Goal: Find contact information: Obtain details needed to contact an individual or organization

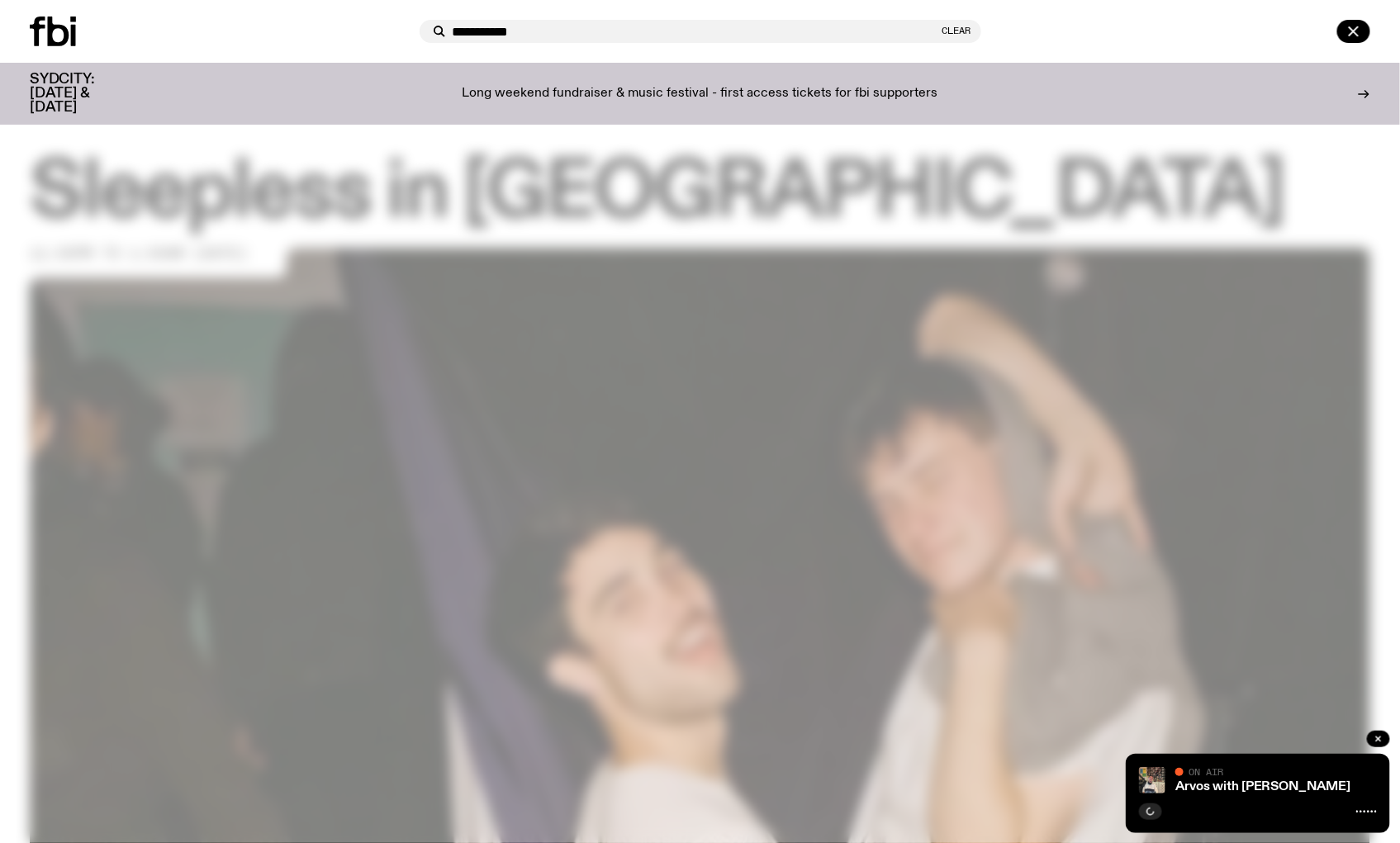
type input "**********"
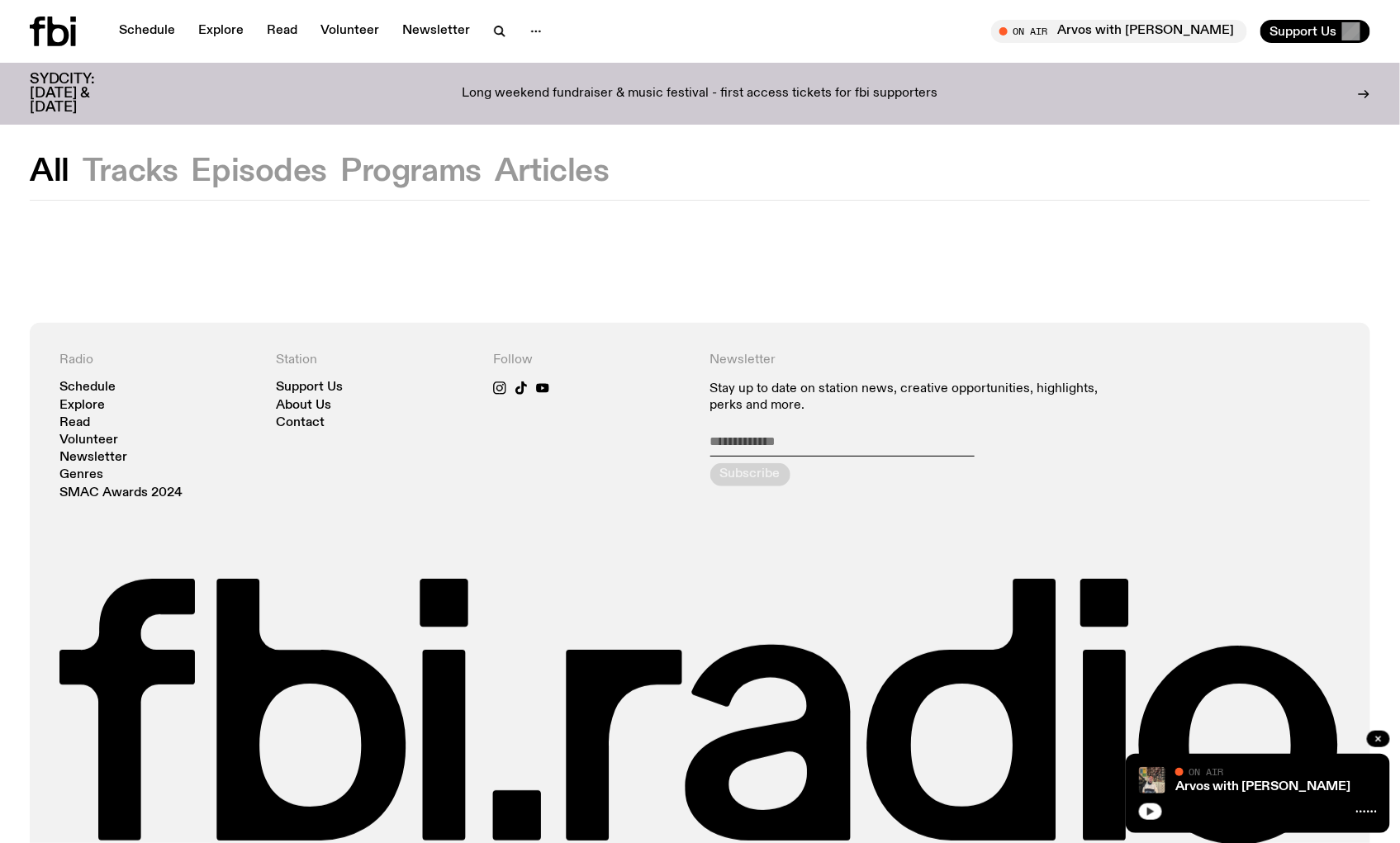
click at [1154, 806] on icon "button" at bounding box center [1151, 811] width 10 height 10
click at [1271, 788] on link "Arvos with [PERSON_NAME]" at bounding box center [1263, 787] width 176 height 13
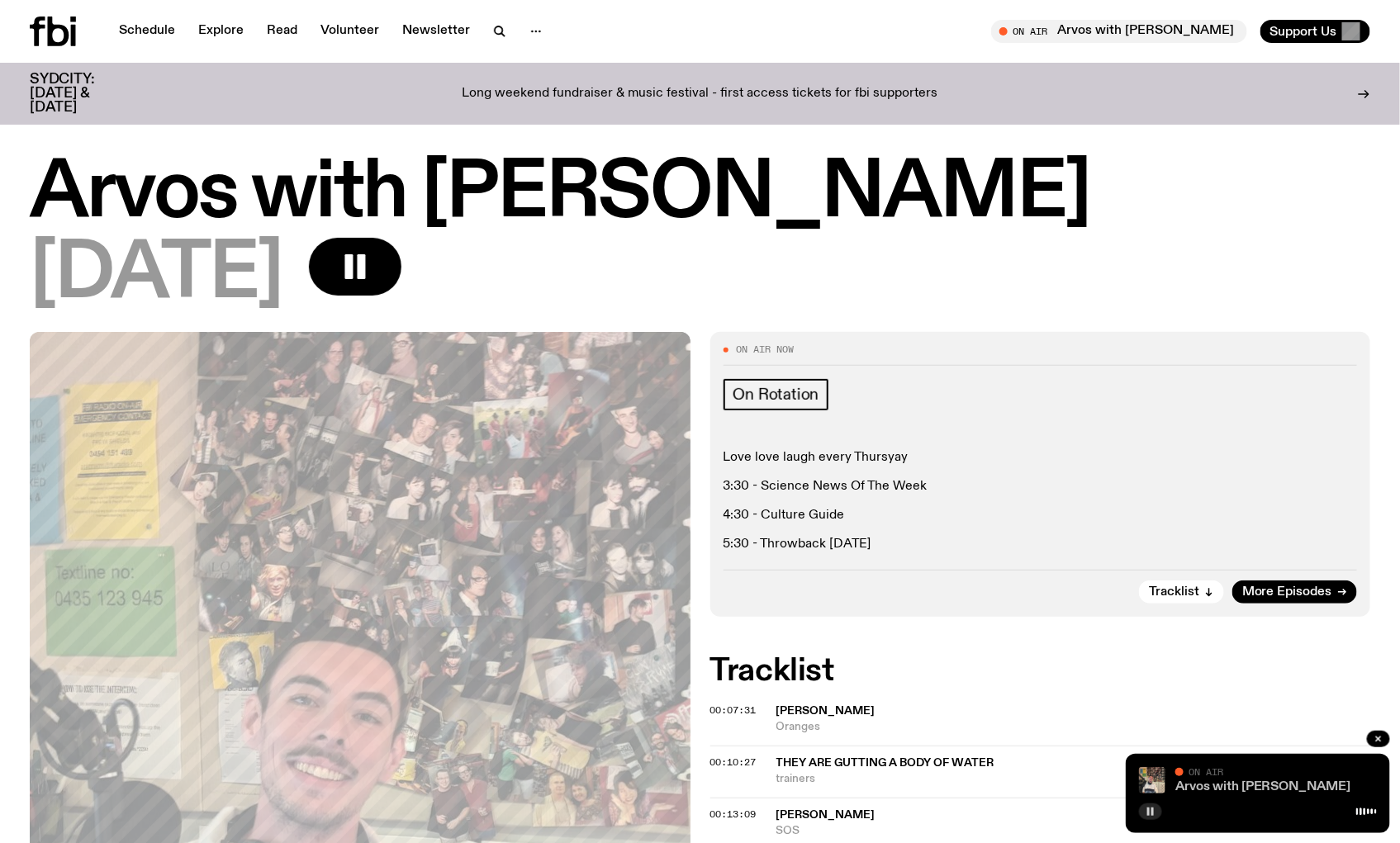
click at [1186, 781] on link "Arvos with [PERSON_NAME]" at bounding box center [1263, 787] width 176 height 13
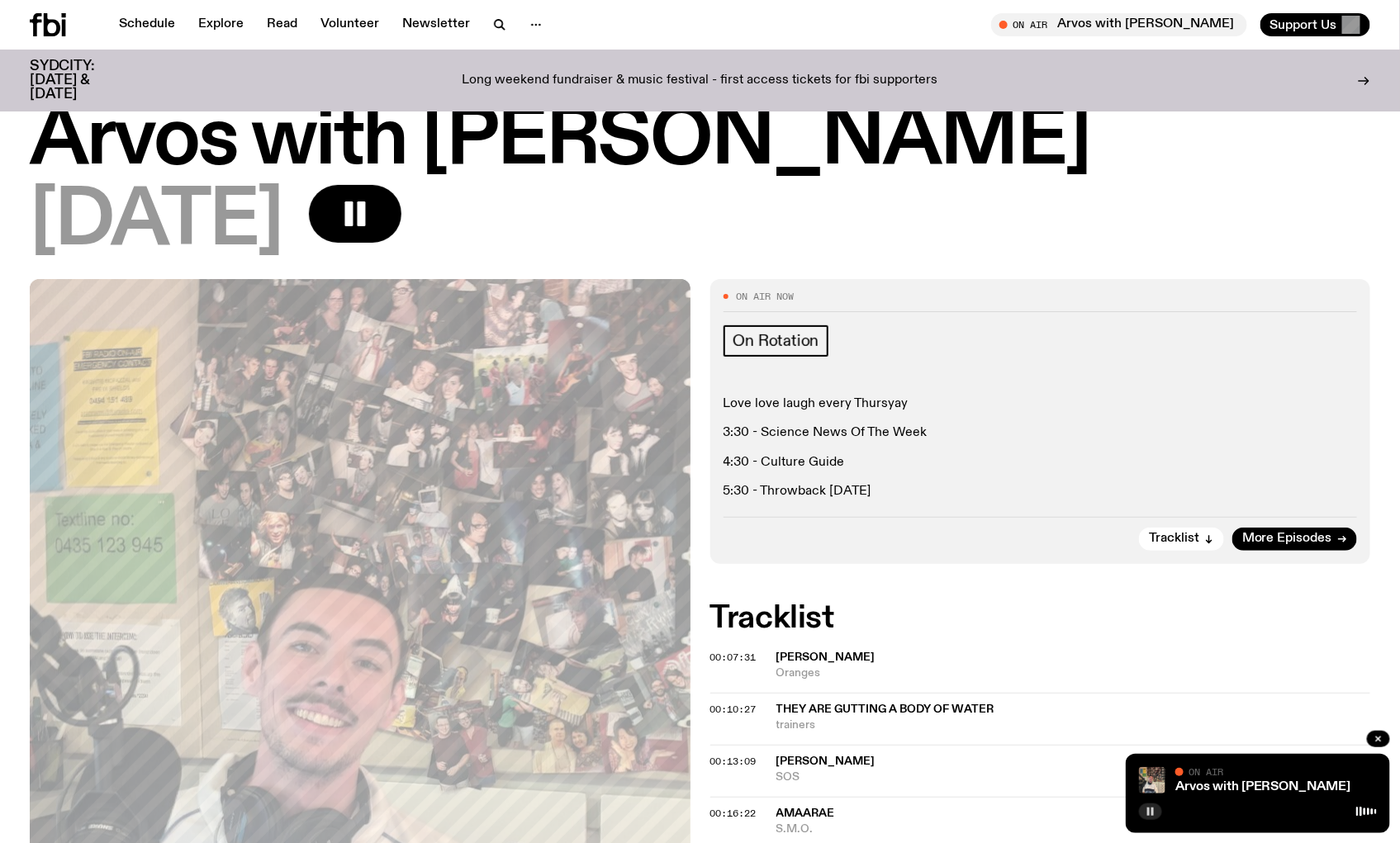
scroll to position [1699, 0]
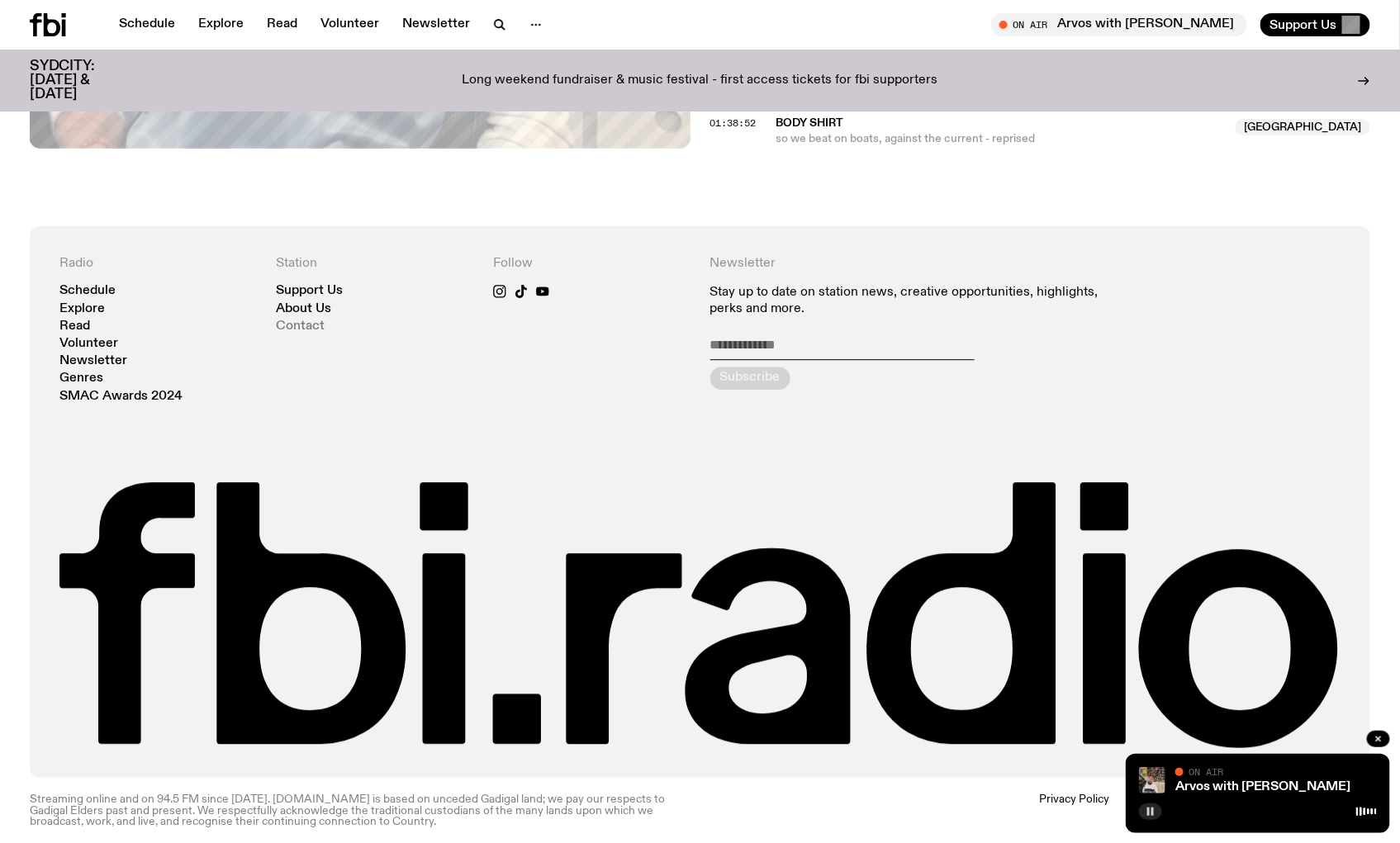
click at [304, 320] on link "Contact" at bounding box center [300, 326] width 49 height 13
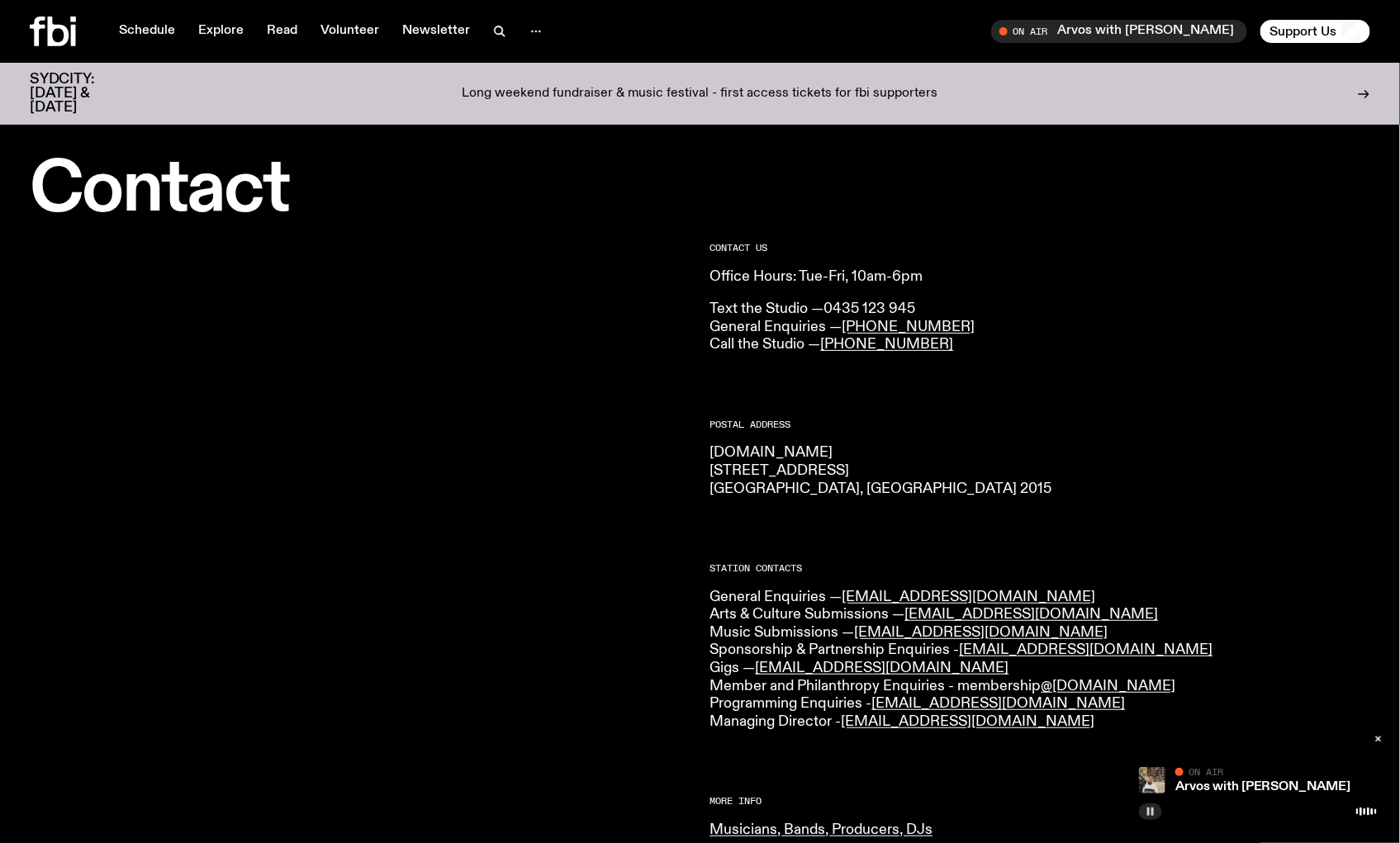
click at [872, 308] on link "0435 123 945" at bounding box center [869, 308] width 91 height 14
click at [1112, 410] on div "CONTACT US Office Hours: Tue-Fri, 10am-6pm Text the Studio — 0435 123 945 Gener…" at bounding box center [1041, 728] width 661 height 968
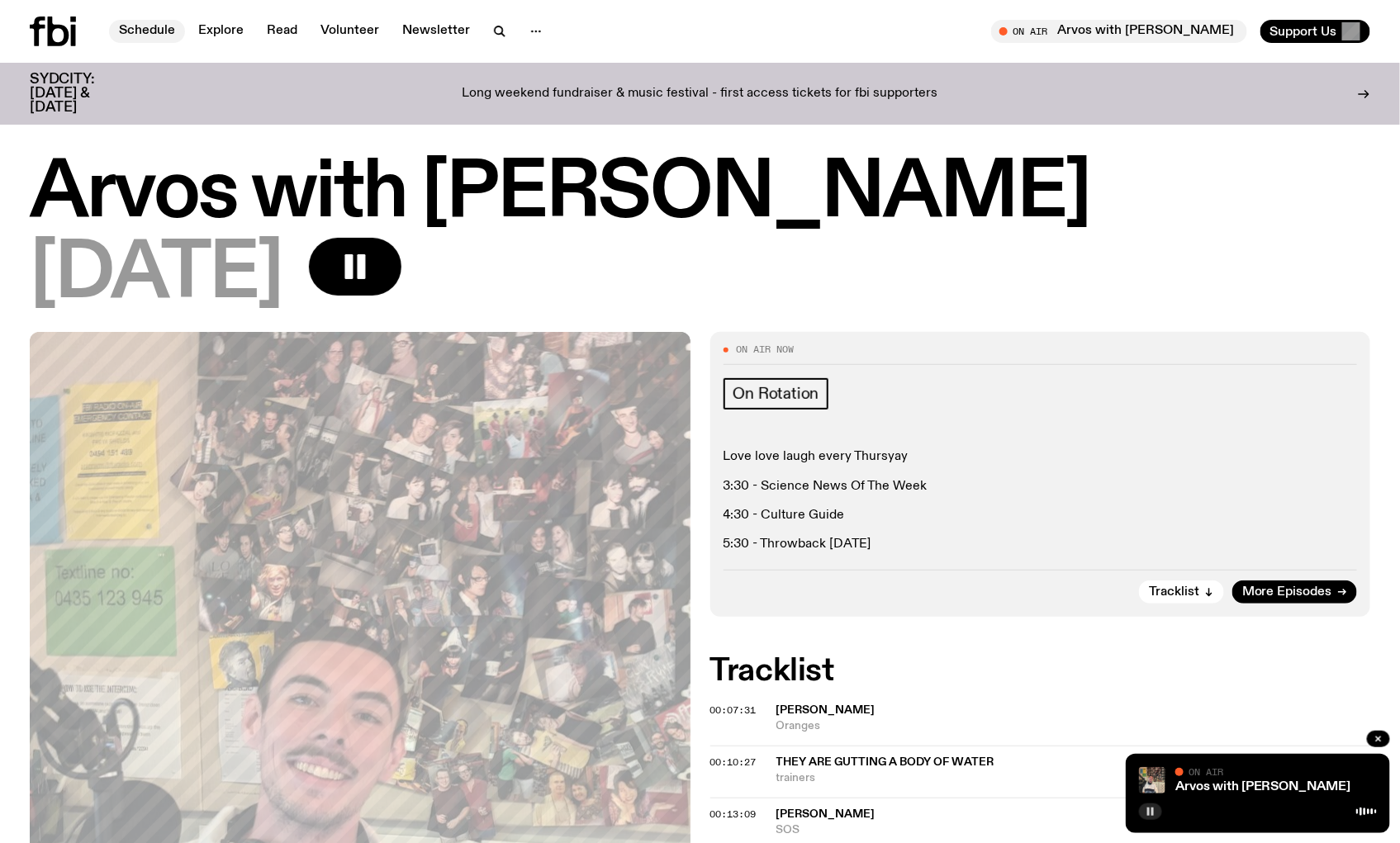
click at [163, 37] on link "Schedule" at bounding box center [146, 32] width 76 height 23
click at [143, 30] on link "Schedule" at bounding box center [146, 32] width 76 height 23
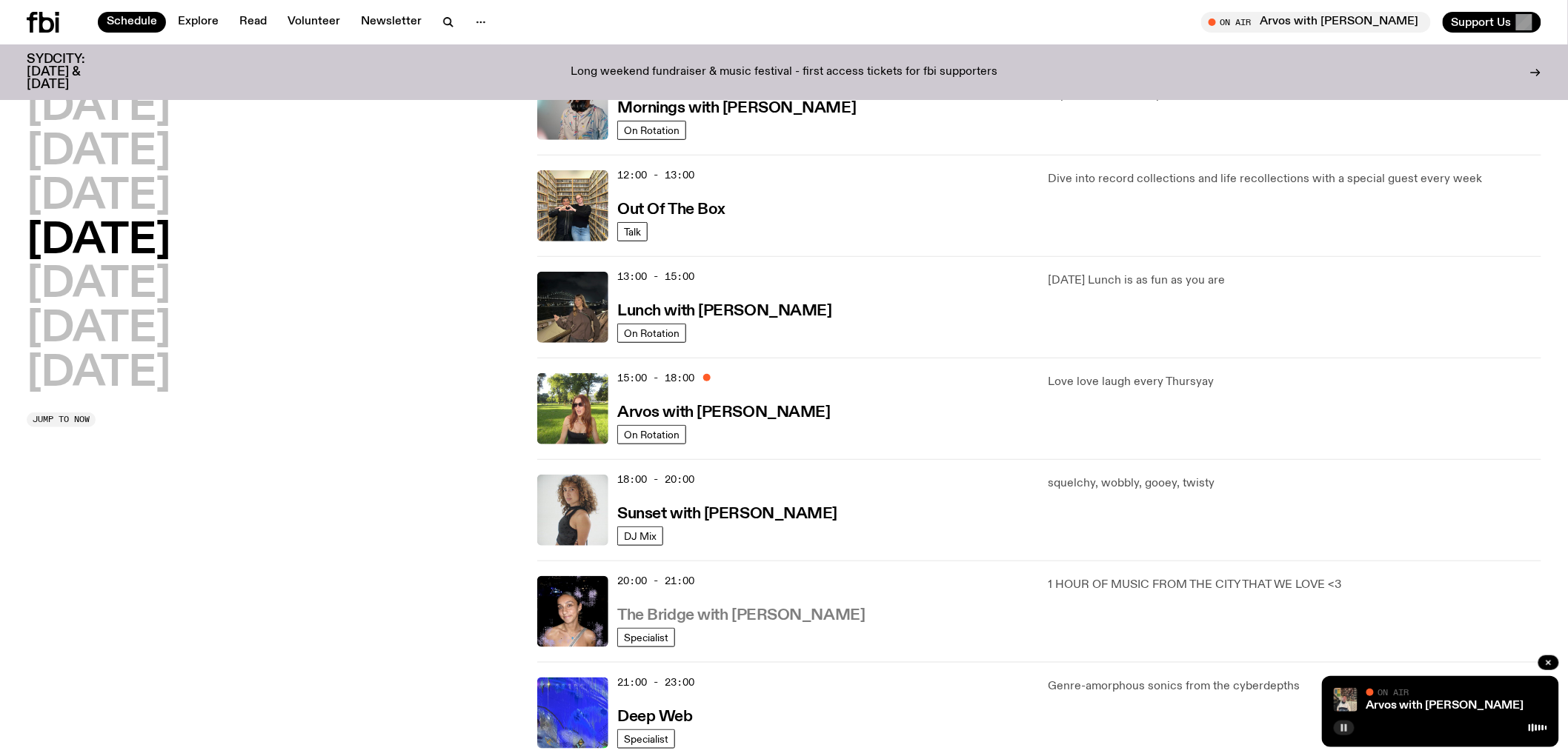
scroll to position [156, 0]
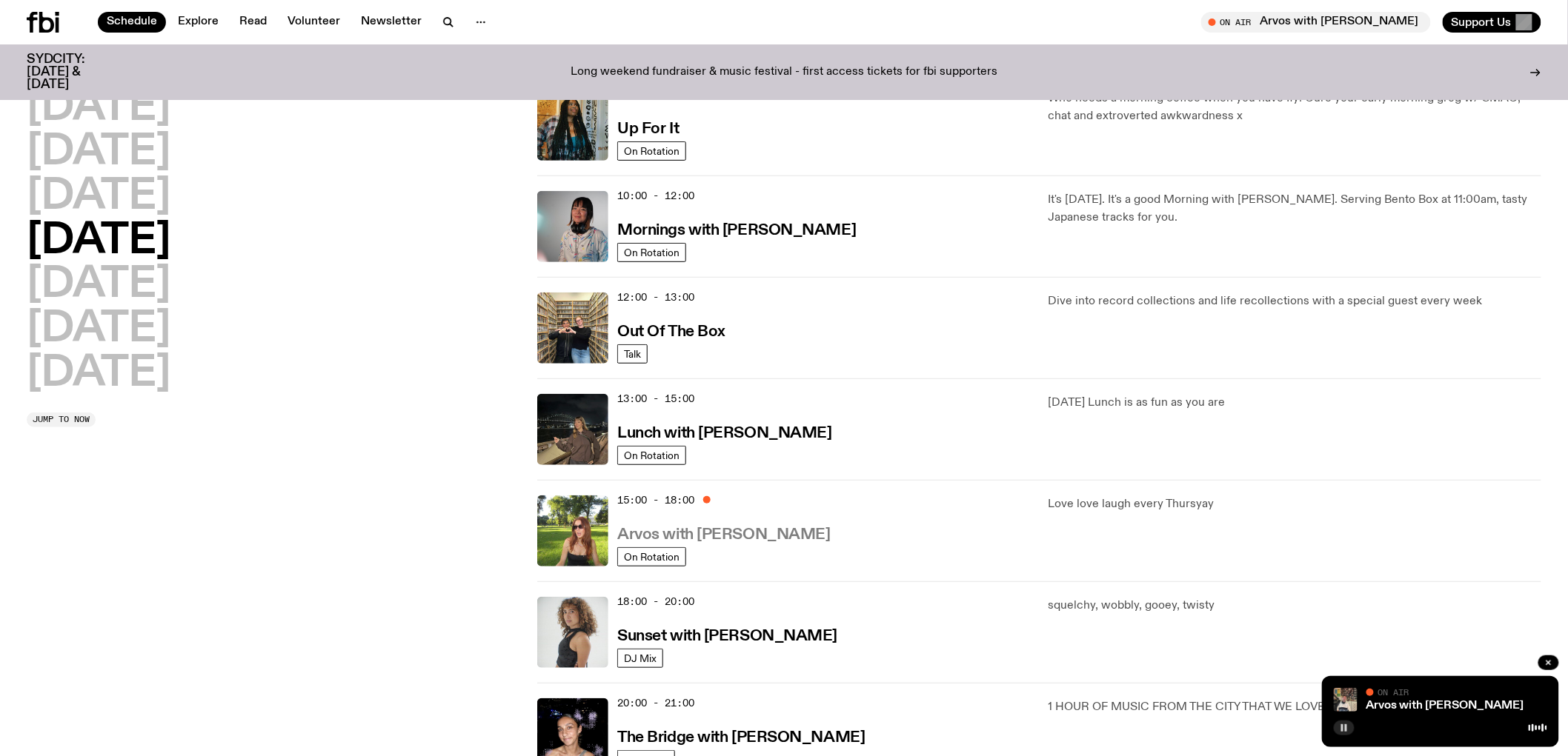
click at [767, 534] on h3 "Arvos with [PERSON_NAME]" at bounding box center [724, 535] width 212 height 16
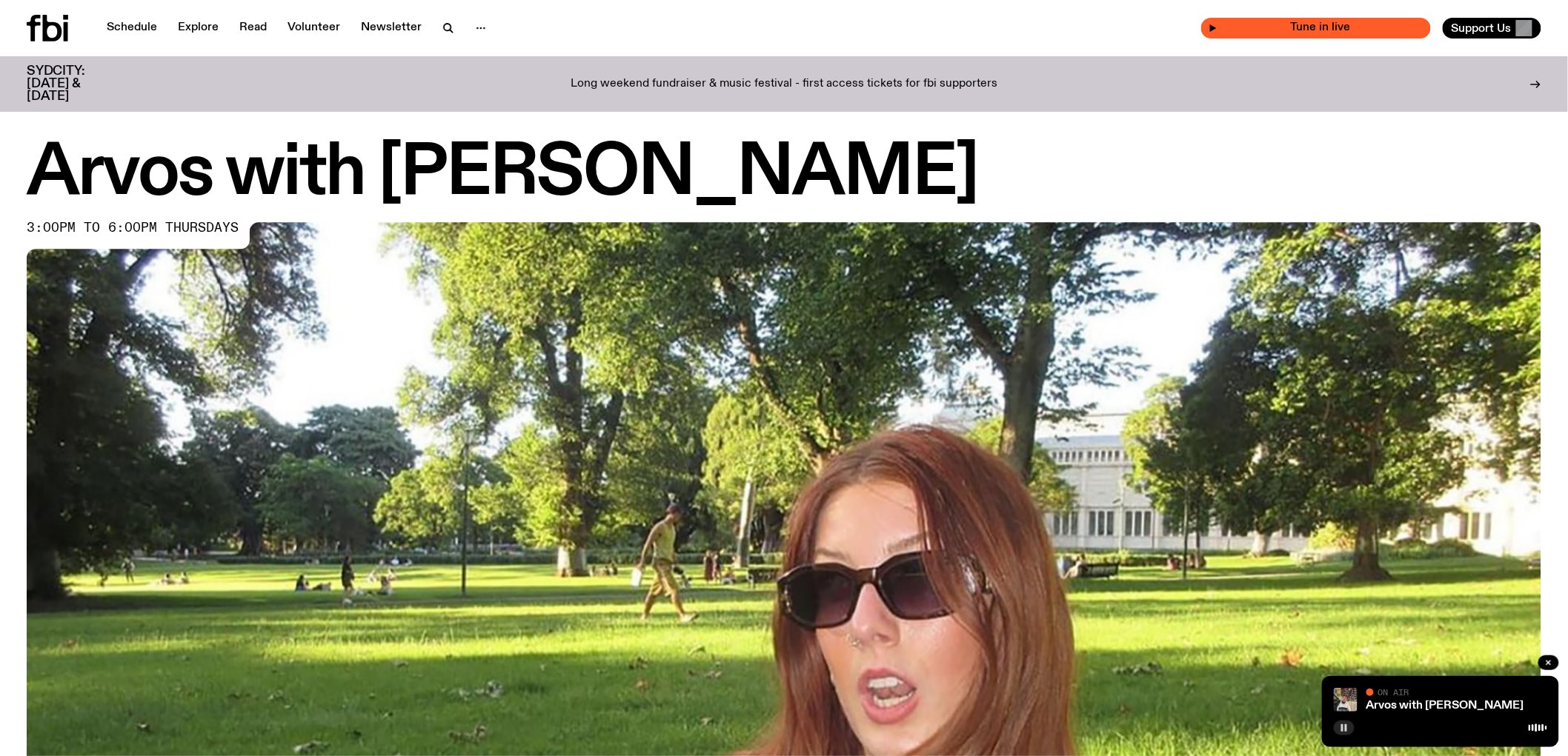
click at [1255, 34] on span "Tune in live" at bounding box center [1320, 28] width 206 height 11
click at [1255, 701] on link "Arvos with [PERSON_NAME]" at bounding box center [1445, 706] width 158 height 12
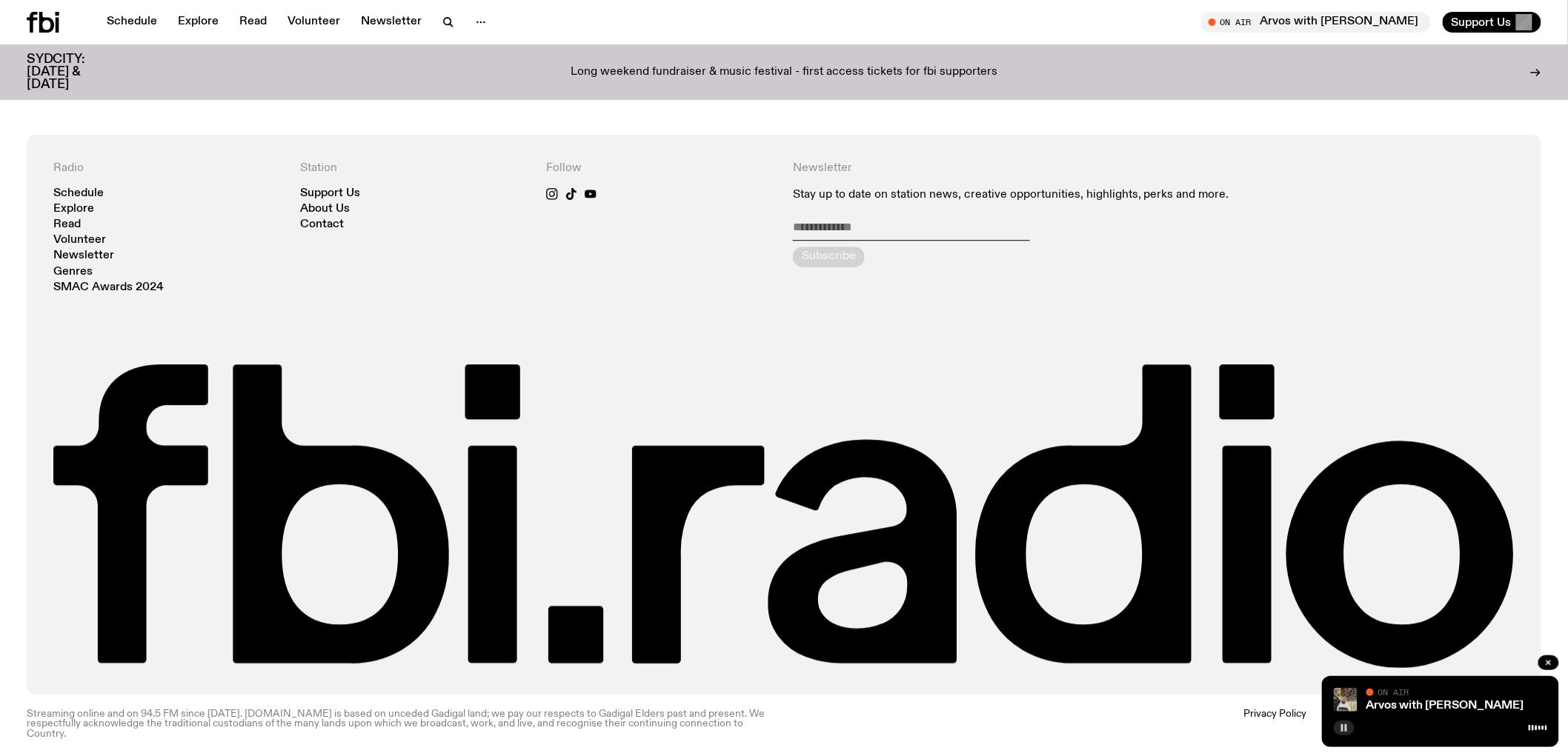
scroll to position [1672, 0]
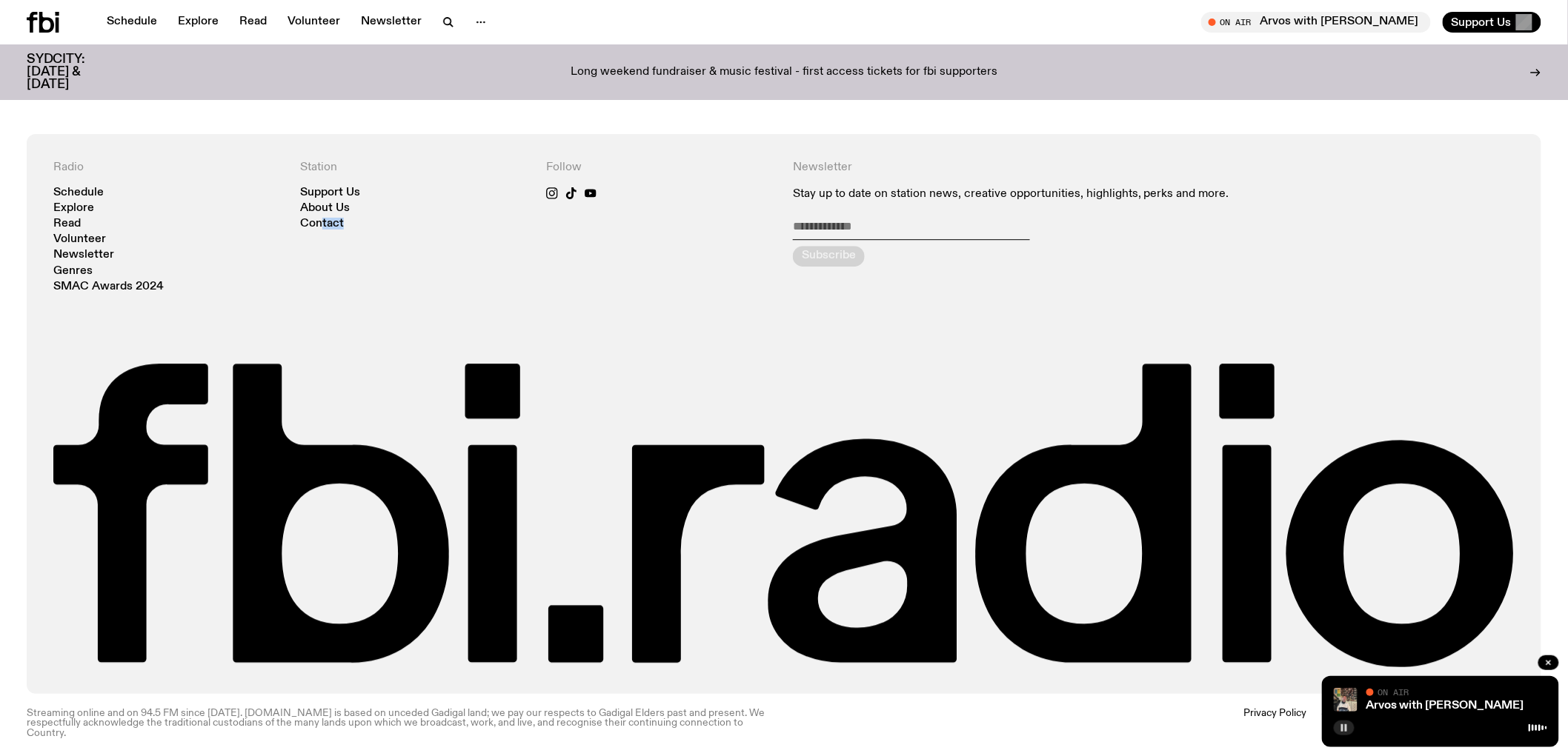
drag, startPoint x: 300, startPoint y: 226, endPoint x: 342, endPoint y: 248, distance: 47.4
click at [342, 248] on div "Station Support Us About Us Contact" at bounding box center [414, 226] width 229 height 132
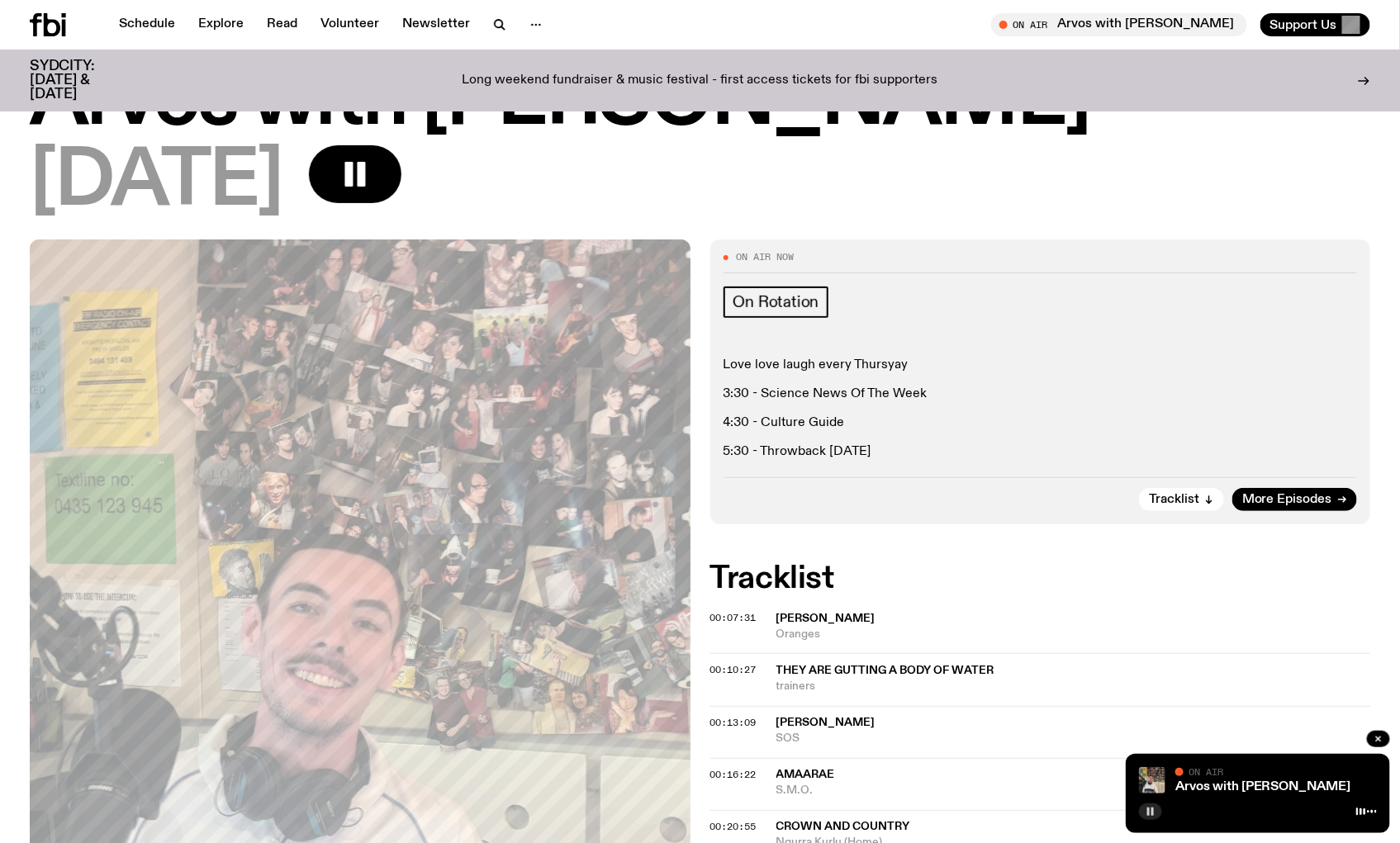
scroll to position [0, 0]
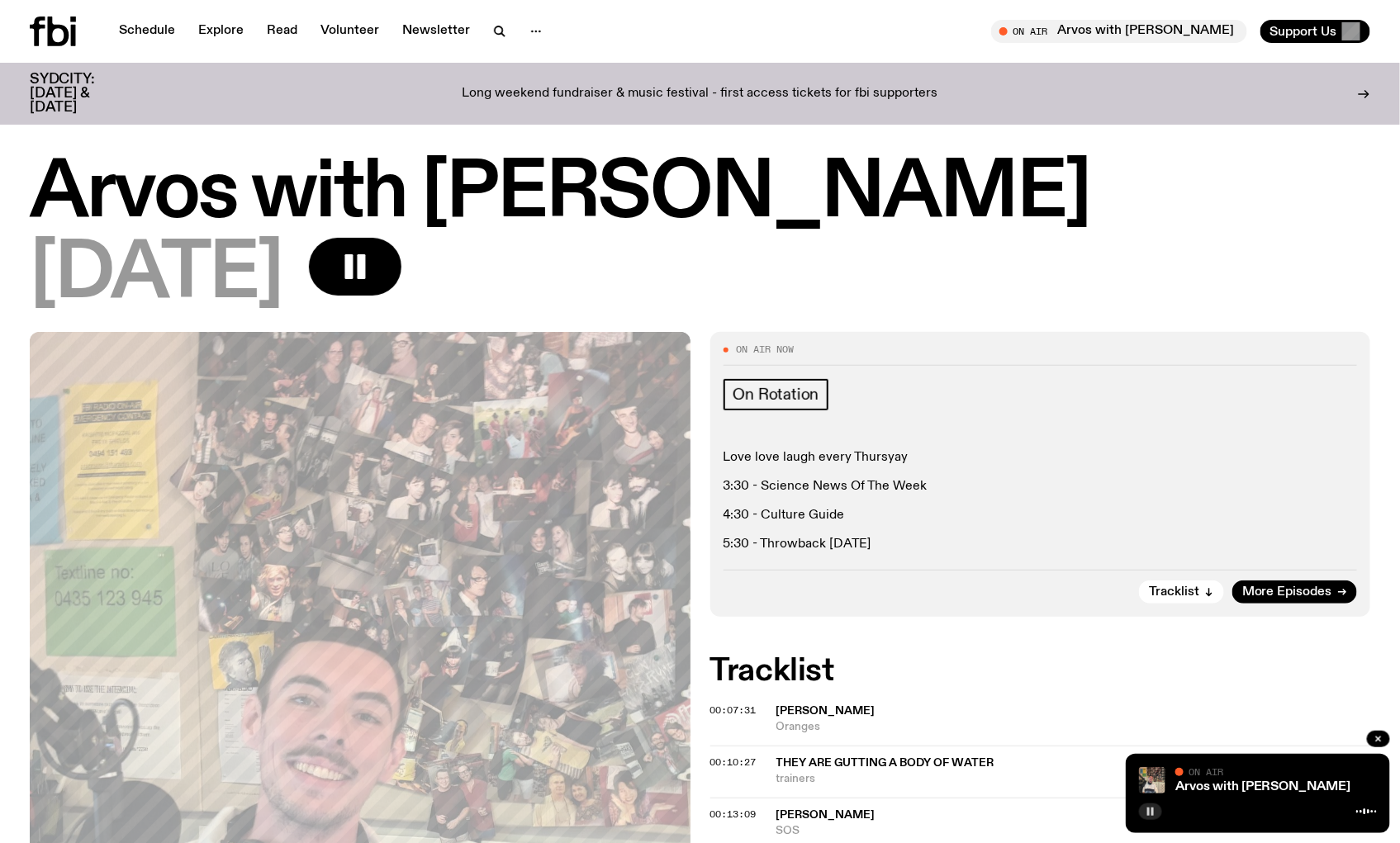
click at [1294, 160] on h1 "Arvos with [PERSON_NAME]" at bounding box center [700, 193] width 1341 height 74
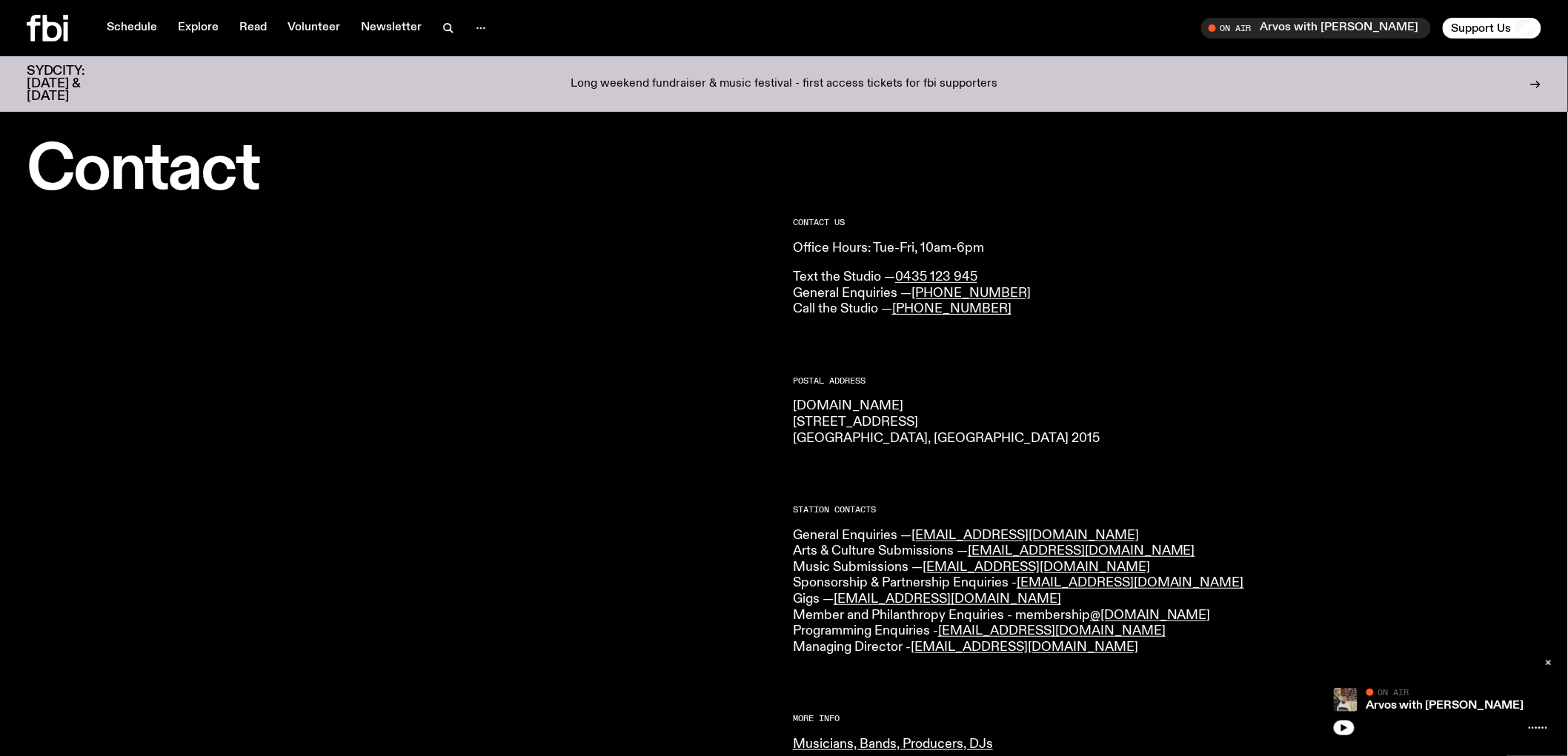
click at [1158, 261] on div "CONTACT US Office Hours: Tue-Fri, 10am-6pm Text the Studio — 0435 123 945 Gener…" at bounding box center [1167, 268] width 749 height 99
